Goal: Browse casually

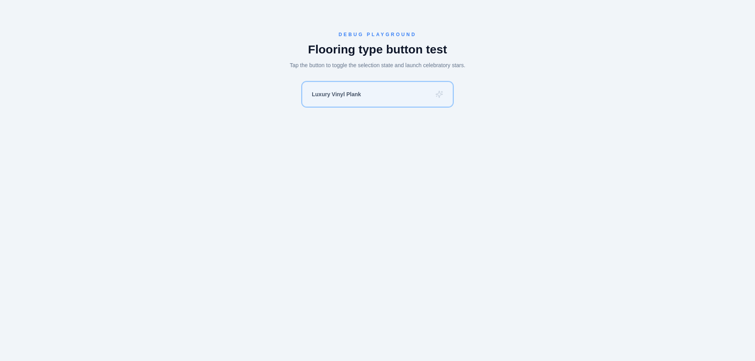
click at [399, 95] on button "Luxury Vinyl Plank" at bounding box center [377, 94] width 151 height 25
click at [398, 95] on button "Luxury Vinyl Plank" at bounding box center [377, 94] width 151 height 25
click at [398, 96] on button "Luxury Vinyl Plank" at bounding box center [377, 94] width 151 height 25
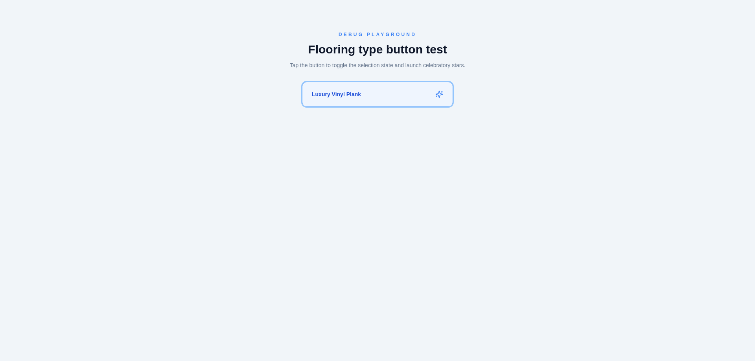
click at [398, 96] on button "Luxury Vinyl Plank" at bounding box center [377, 94] width 151 height 25
click at [404, 94] on button "Luxury Vinyl Plank" at bounding box center [377, 94] width 151 height 25
click at [390, 95] on button "Luxury Vinyl Plank" at bounding box center [377, 94] width 151 height 25
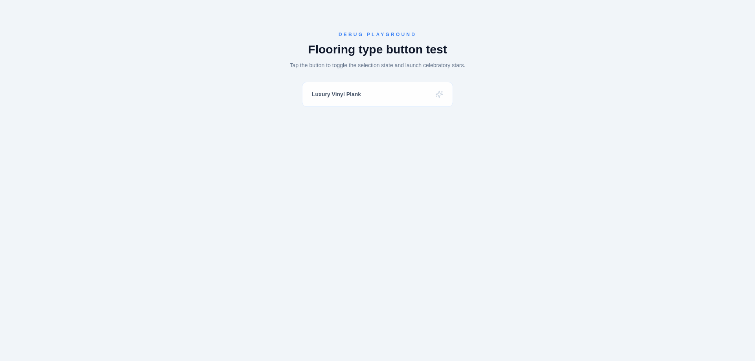
click at [298, 211] on main "Debug playground Flooring type button test Tap the button to toggle the selecti…" at bounding box center [377, 180] width 755 height 361
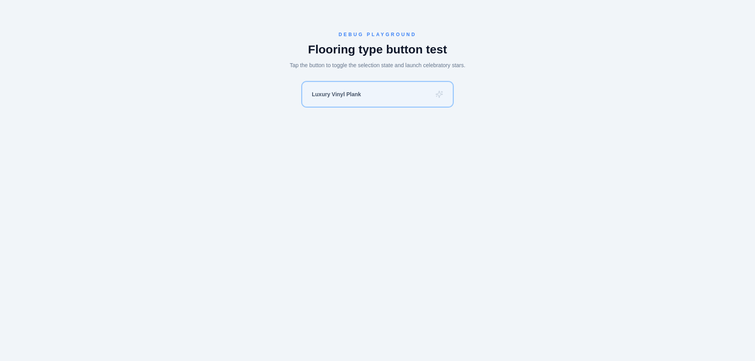
click at [327, 98] on span "Luxury Vinyl Plank" at bounding box center [336, 94] width 49 height 8
click at [361, 94] on span "Luxury Vinyl Plank" at bounding box center [336, 94] width 49 height 8
